Goal: Task Accomplishment & Management: Use online tool/utility

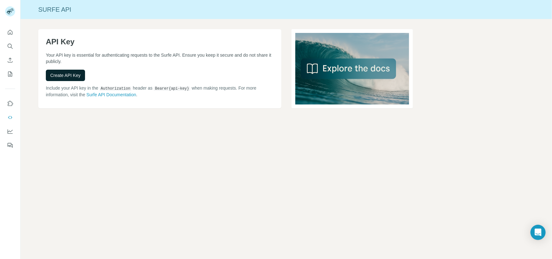
click at [73, 77] on span "Create API Key" at bounding box center [65, 75] width 30 height 6
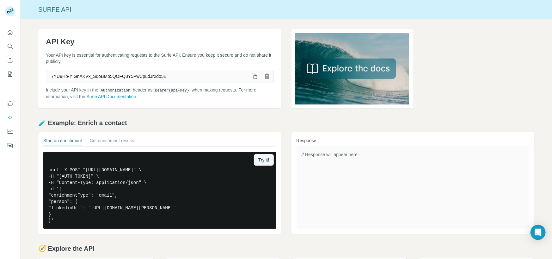
click at [251, 78] on icon "button" at bounding box center [254, 76] width 6 height 6
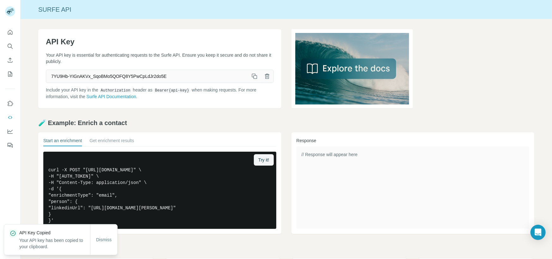
click at [251, 78] on icon "button" at bounding box center [254, 76] width 6 height 6
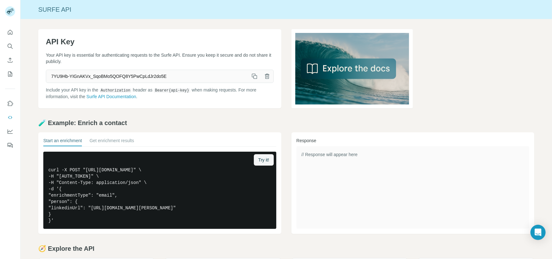
click at [142, 28] on div "API Key Your API key is essential for authenticating requests to the Surfe API.…" at bounding box center [286, 169] width 531 height 300
drag, startPoint x: 218, startPoint y: 1, endPoint x: 174, endPoint y: 104, distance: 112.0
click at [174, 104] on div "API Key Your API key is essential for authenticating requests to the Surfe API.…" at bounding box center [159, 68] width 243 height 79
click at [251, 78] on icon "button" at bounding box center [254, 76] width 6 height 6
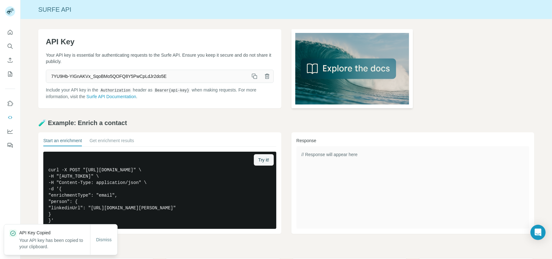
click at [341, 77] on img at bounding box center [351, 68] width 121 height 79
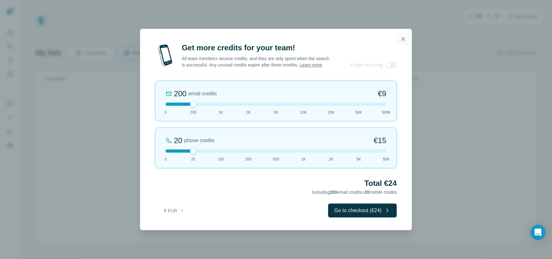
click at [404, 39] on icon "button" at bounding box center [403, 39] width 6 height 6
